Goal: Task Accomplishment & Management: Use online tool/utility

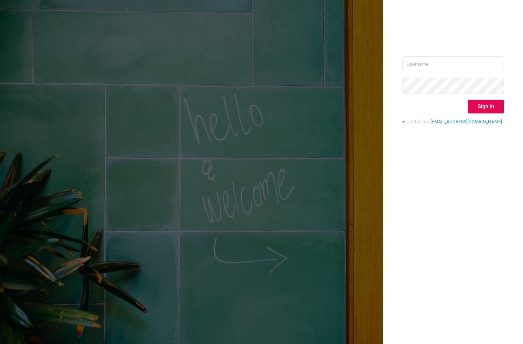
click at [416, 65] on input "text" at bounding box center [454, 64] width 102 height 16
type input "[EMAIL_ADDRESS][DOMAIN_NAME]"
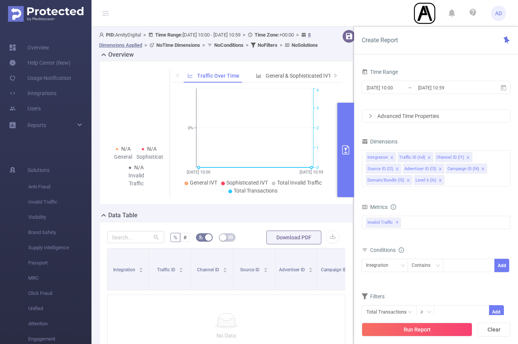
click at [249, 205] on div "N/A General N/A Sophisticated N/A Invalid Traffic Traffic Over Time General & S…" at bounding box center [226, 133] width 254 height 144
click at [320, 24] on header "AD" at bounding box center [259, 13] width 518 height 27
click at [347, 153] on icon "primary" at bounding box center [345, 149] width 9 height 9
click at [41, 204] on span "Invalid Traffic" at bounding box center [59, 202] width 63 height 15
click at [505, 332] on button "Clear" at bounding box center [493, 330] width 33 height 14
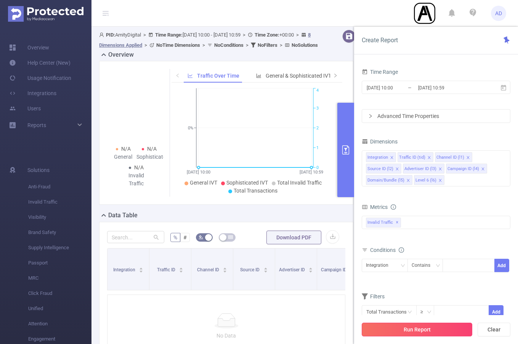
click at [419, 332] on button "Run Report" at bounding box center [416, 330] width 110 height 14
